Goal: Task Accomplishment & Management: Use online tool/utility

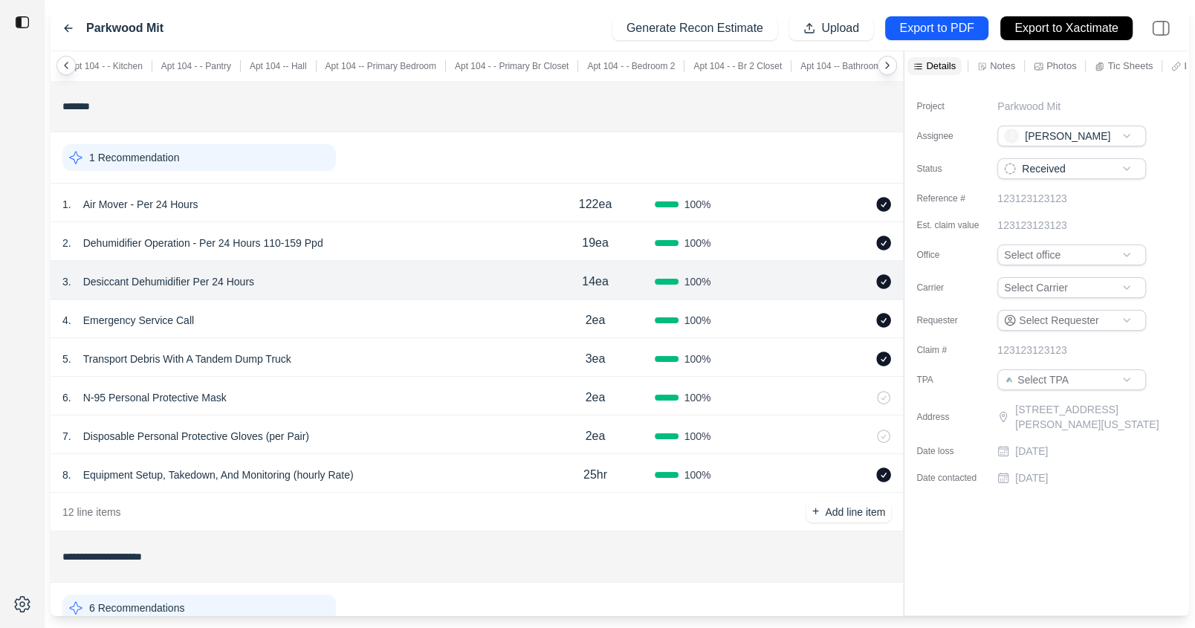
click at [444, 207] on div "1 . Air Mover - Per 24 Hours" at bounding box center [298, 204] width 473 height 21
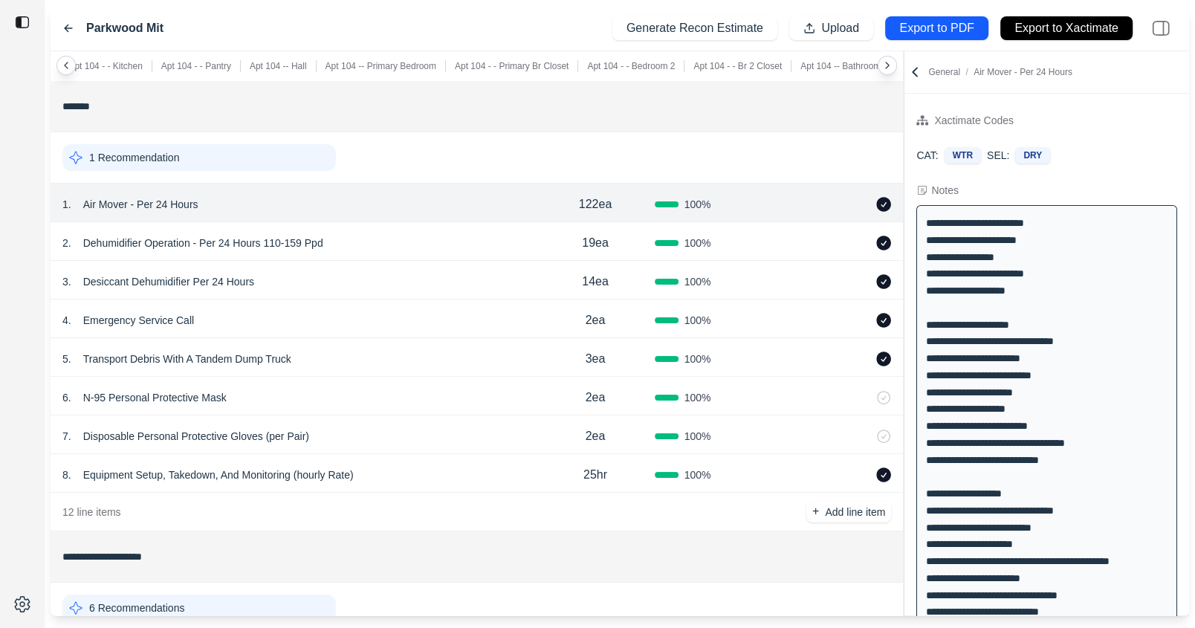
scroll to position [13, 0]
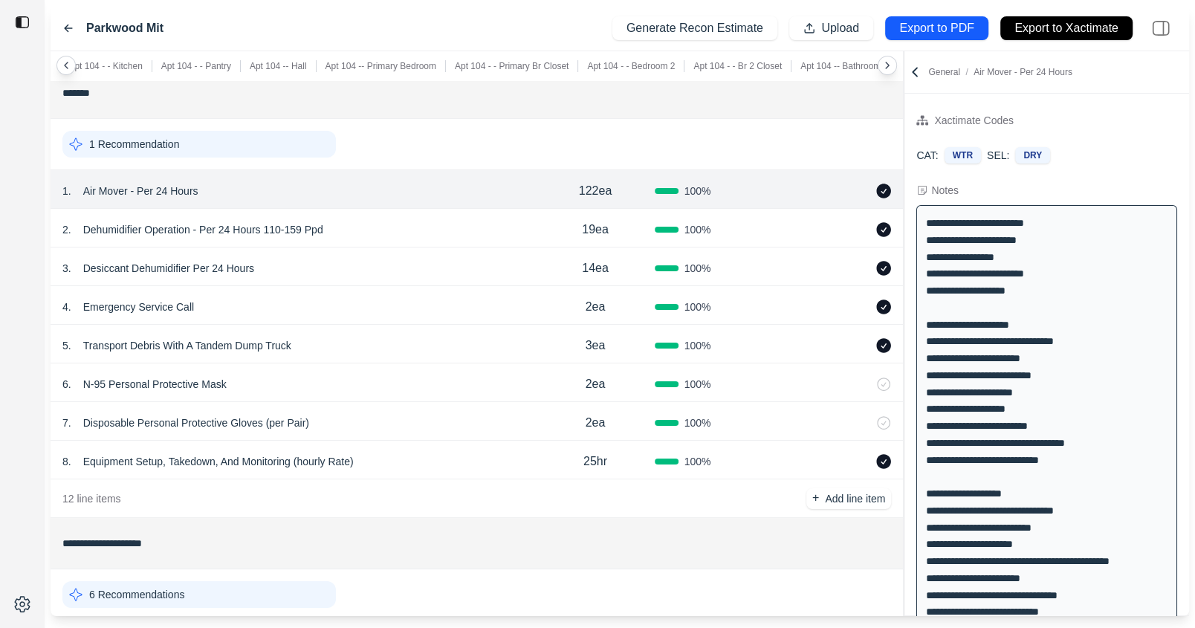
click at [347, 345] on div "5 . Transport Debris With A Tandem Dump Truck" at bounding box center [298, 345] width 473 height 21
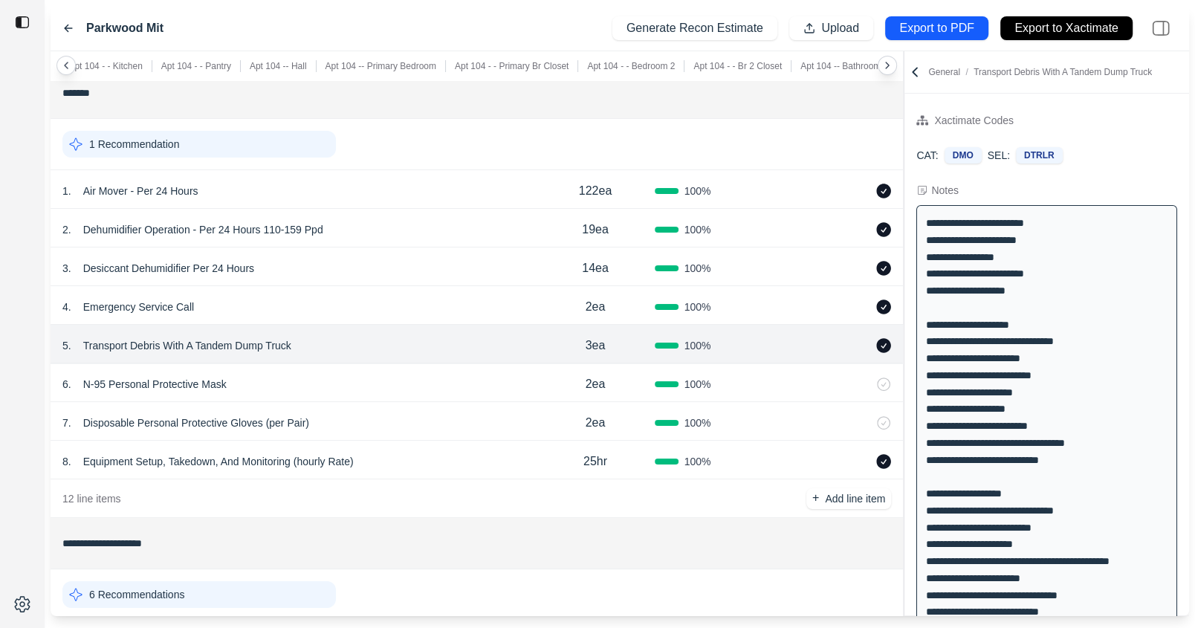
click at [498, 184] on div "1 . Air Mover - Per 24 Hours" at bounding box center [298, 191] width 473 height 21
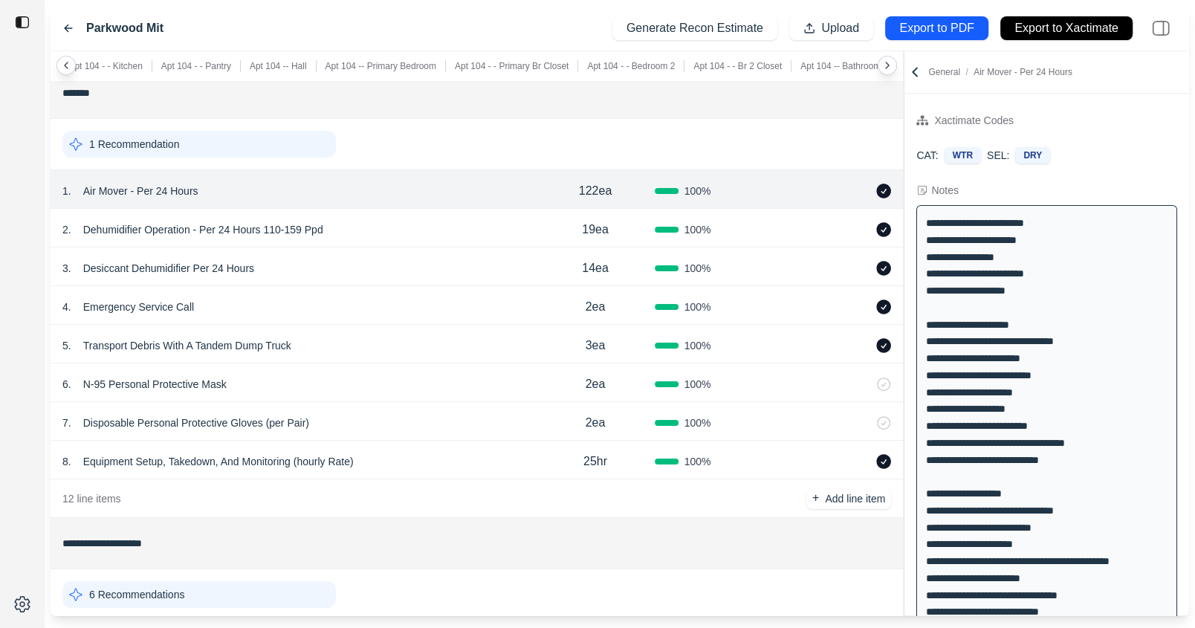
click at [495, 241] on div "2 . Dehumidifier Operation - Per 24 Hours 110-159 Ppd 19ea 100 %" at bounding box center [477, 228] width 852 height 39
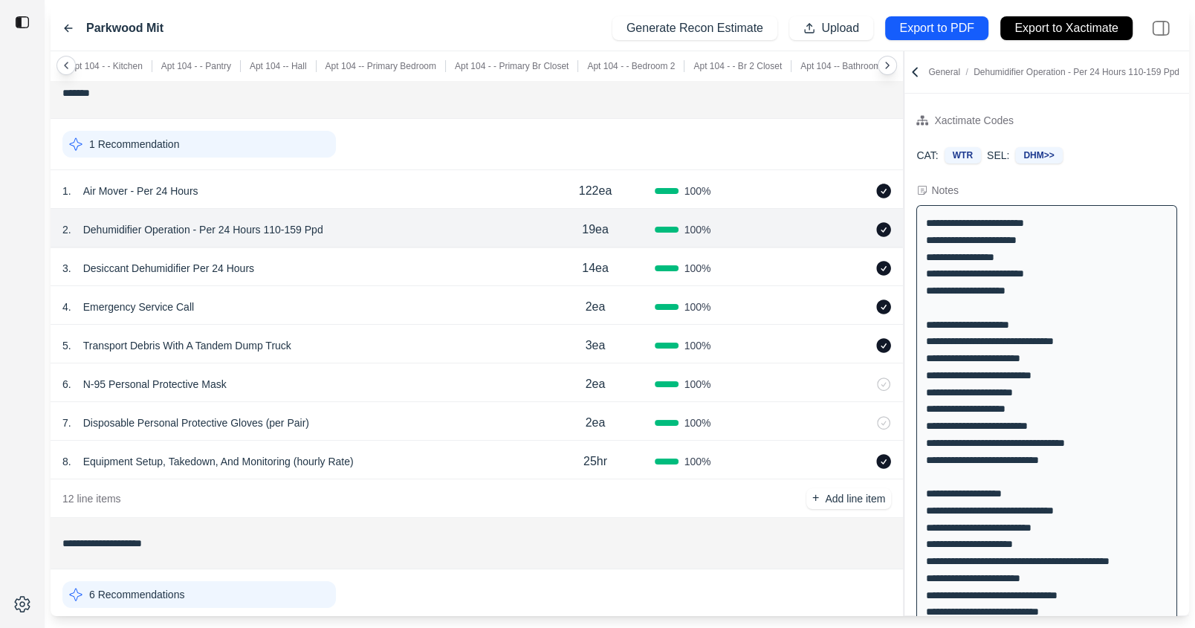
click at [468, 264] on div "3 . Desiccant Dehumidifier Per 24 Hours" at bounding box center [298, 268] width 473 height 21
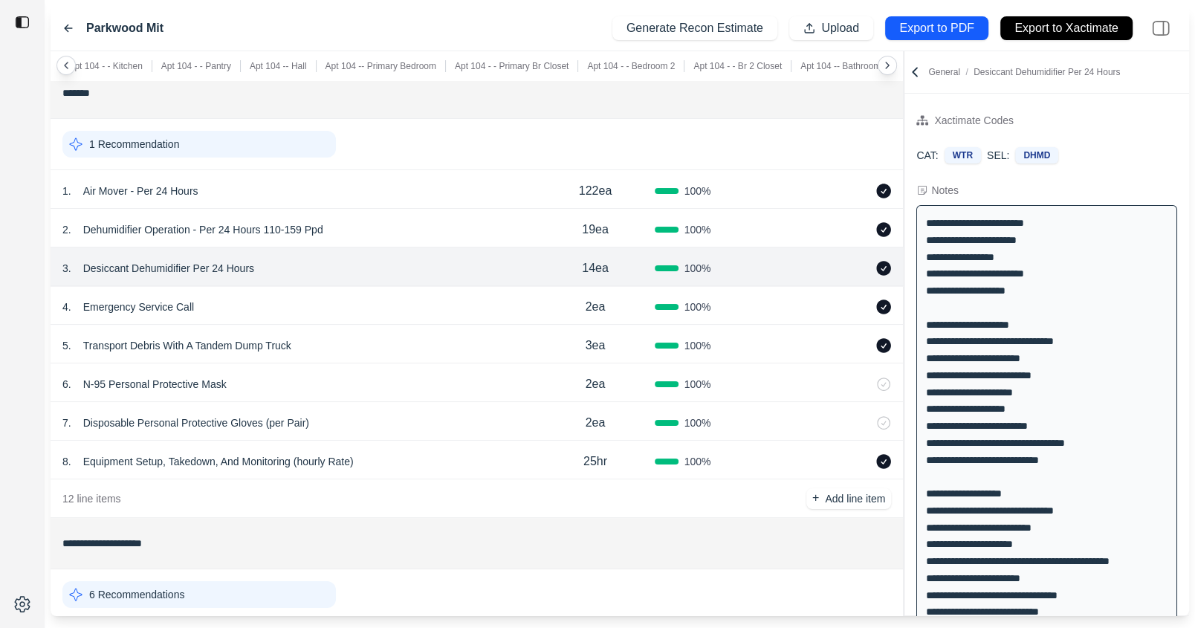
click at [477, 314] on div "4 . Emergency Service Call" at bounding box center [298, 307] width 473 height 21
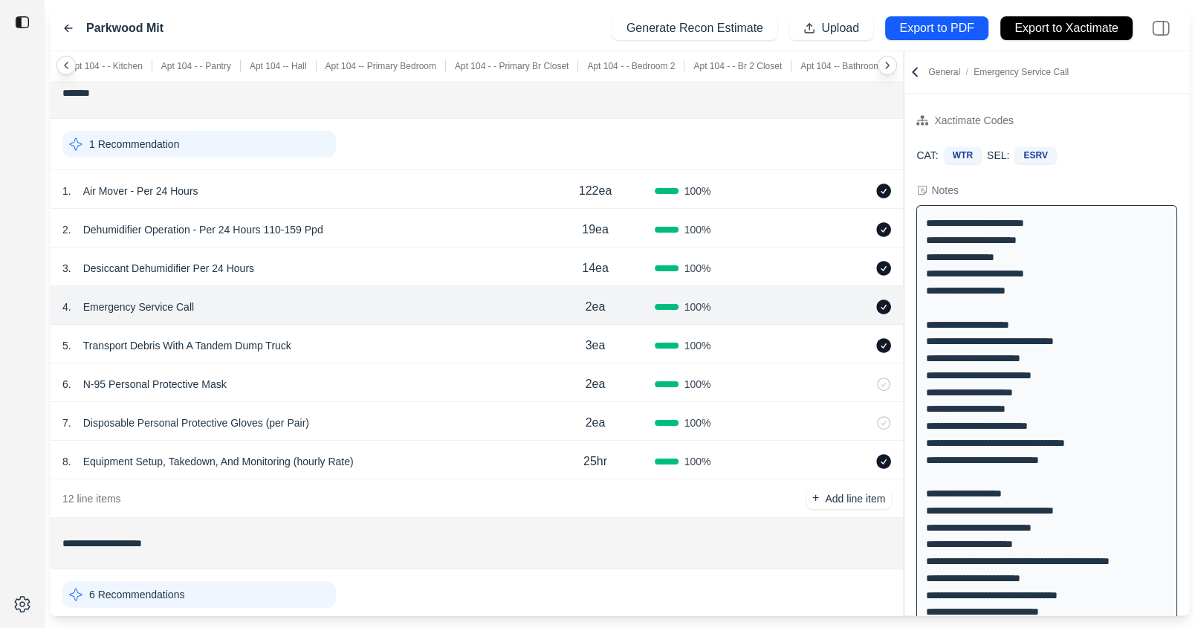
click at [132, 303] on p "Emergency Service Call" at bounding box center [138, 307] width 123 height 21
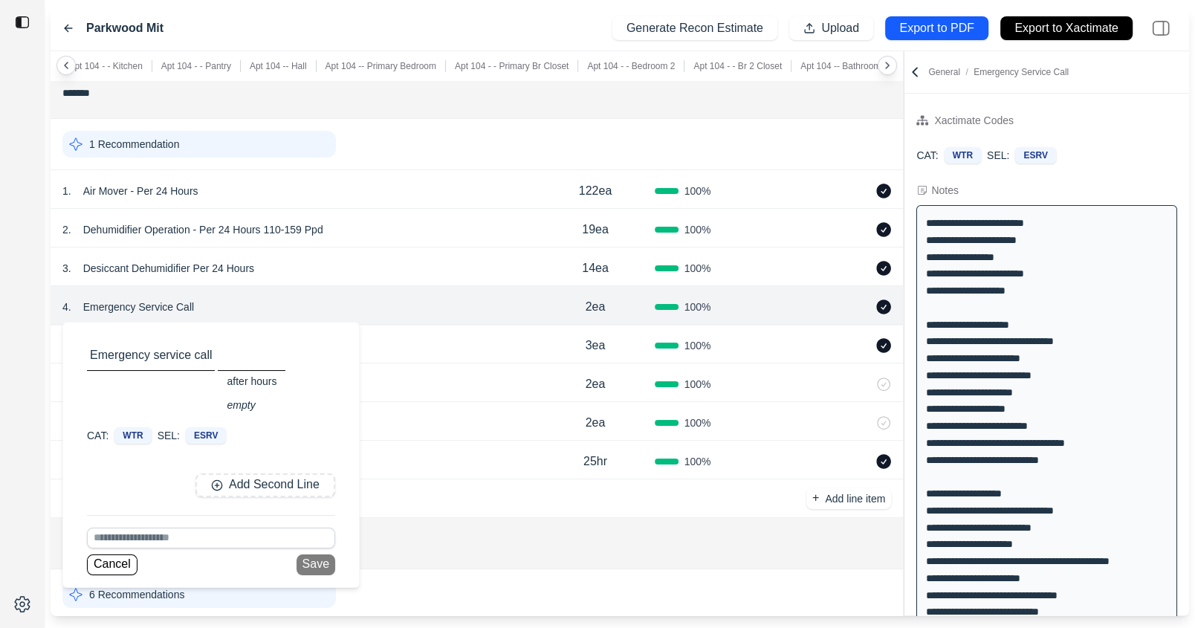
click at [253, 385] on div "after hours" at bounding box center [252, 381] width 68 height 21
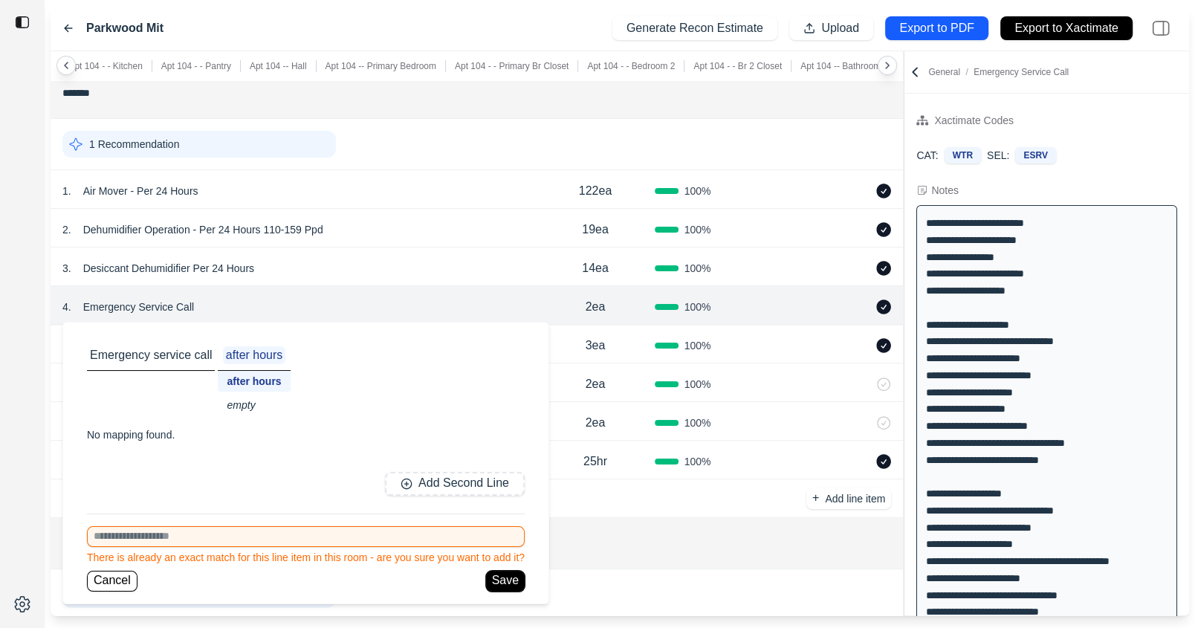
click at [512, 585] on button "Save" at bounding box center [505, 581] width 39 height 21
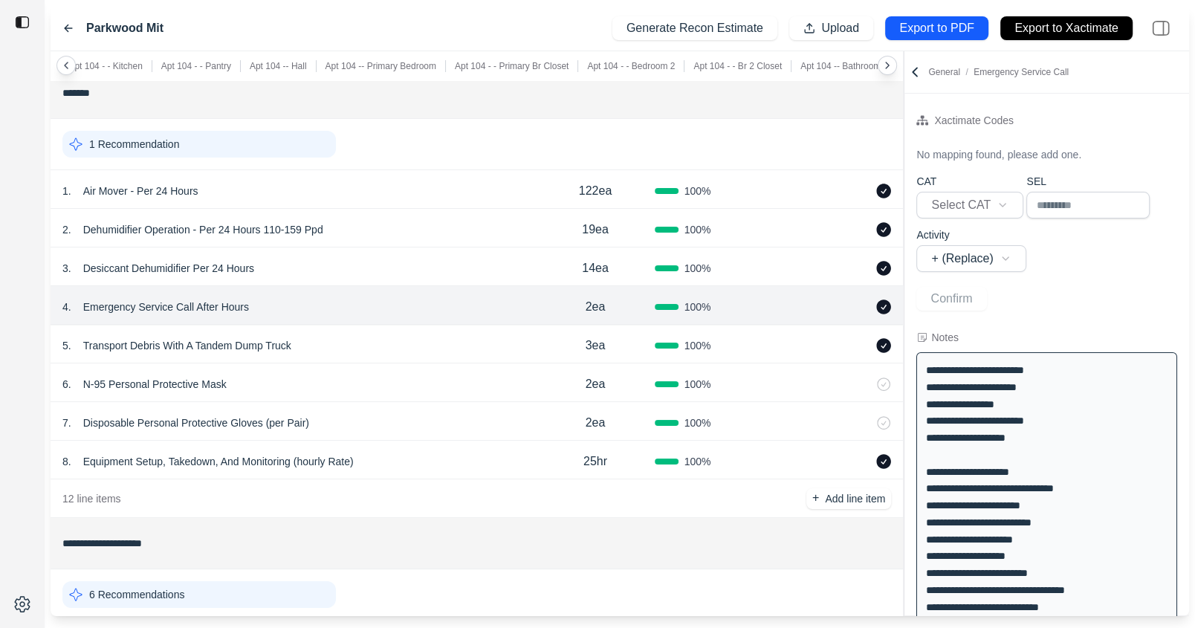
click at [405, 336] on div "5 . Transport Debris With A Tandem Dump Truck" at bounding box center [298, 345] width 473 height 21
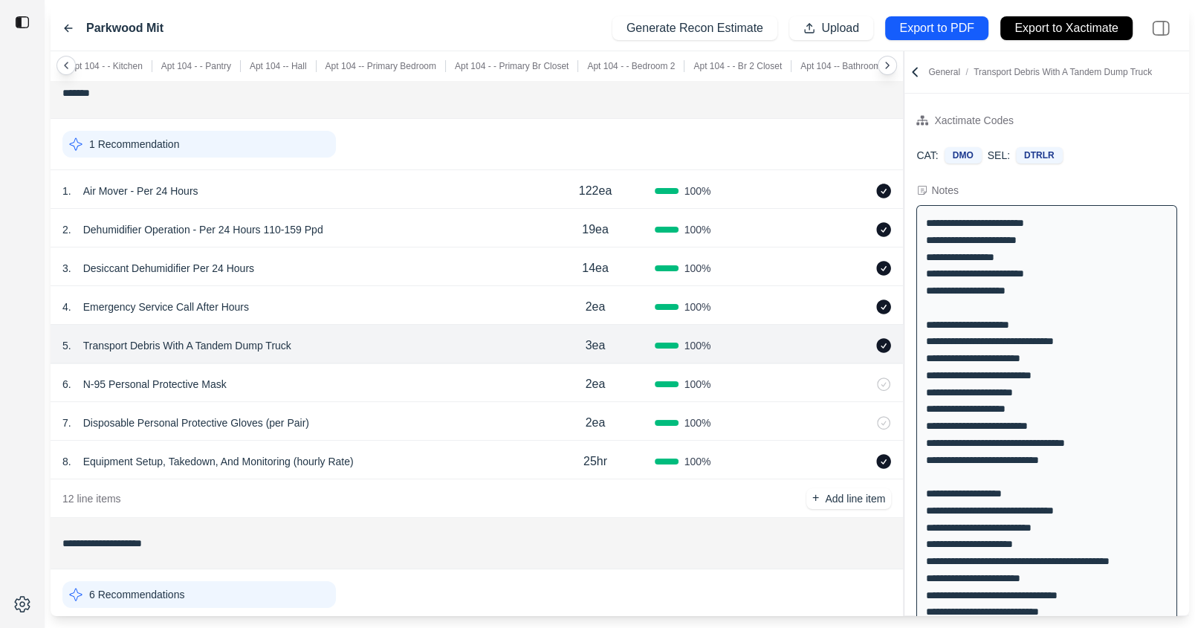
click at [396, 303] on div "4 . Emergency Service Call After Hours" at bounding box center [298, 307] width 473 height 21
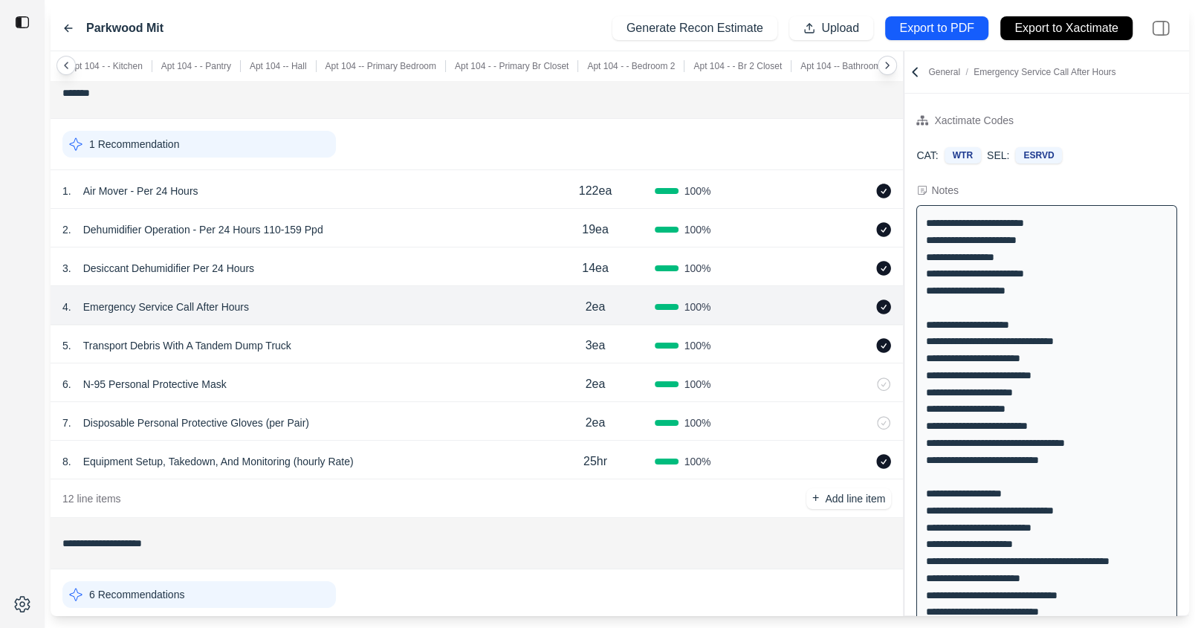
click at [462, 378] on div "6 . N-95 Personal Protective Mask" at bounding box center [298, 384] width 473 height 21
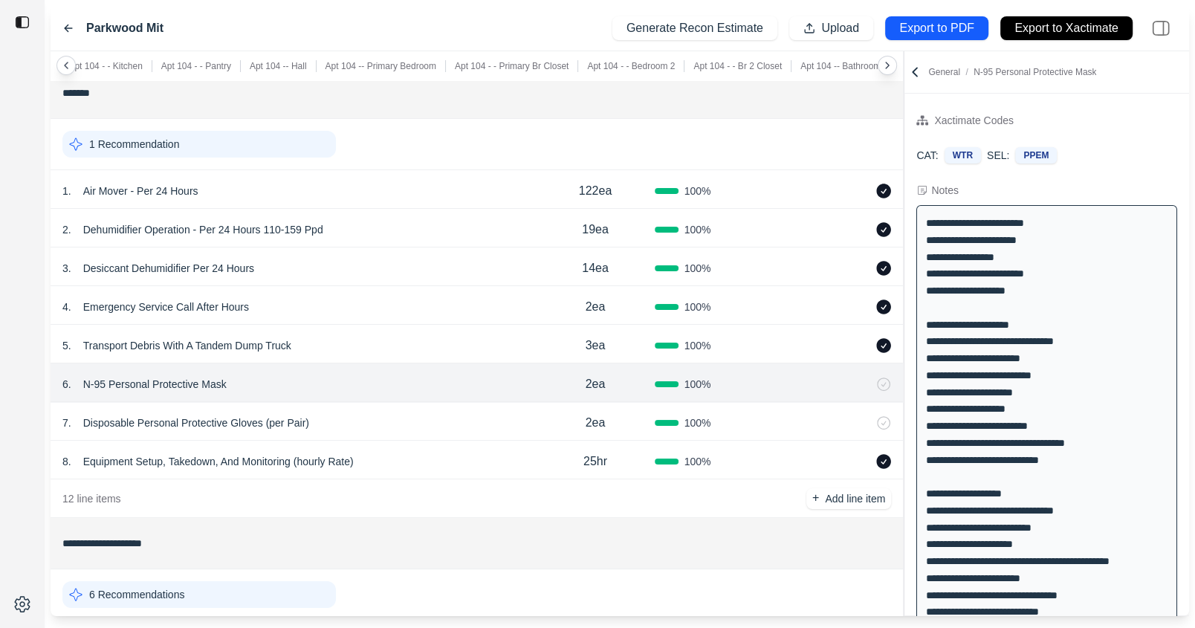
click at [468, 415] on div "7 . Disposable Personal Protective Gloves (per Pair)" at bounding box center [298, 422] width 473 height 21
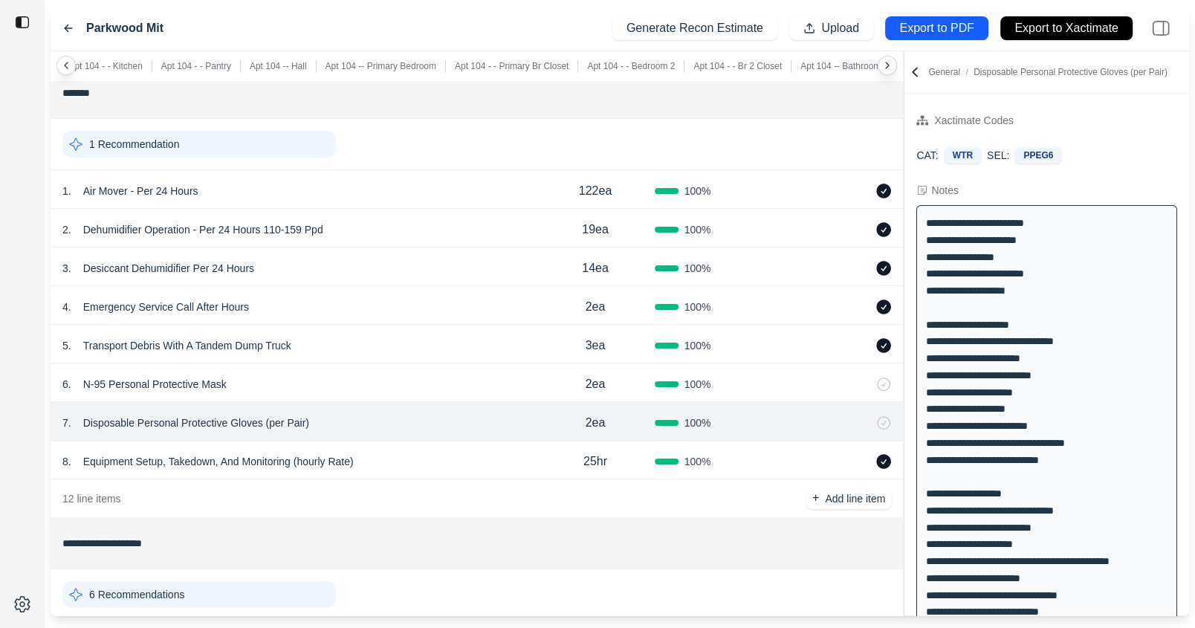
click at [471, 446] on div "8 . Equipment Setup, Takedown, And Monitoring (hourly Rate) 25hr 100 %" at bounding box center [477, 460] width 852 height 39
